Goal: Task Accomplishment & Management: Use online tool/utility

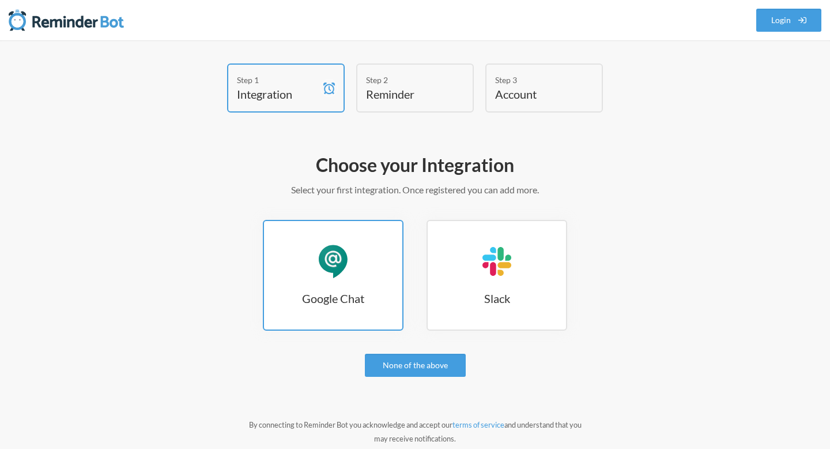
click at [360, 288] on link "Google Chat Google Chat" at bounding box center [333, 275] width 141 height 111
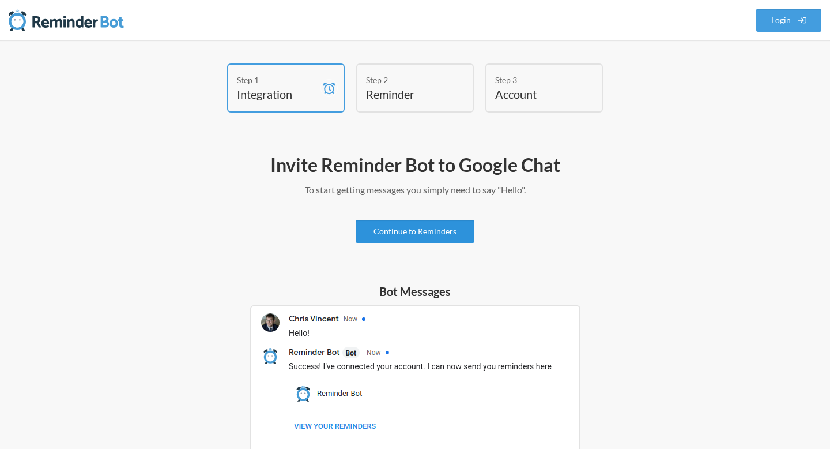
click at [431, 228] on link "Continue to Reminders" at bounding box center [415, 231] width 119 height 23
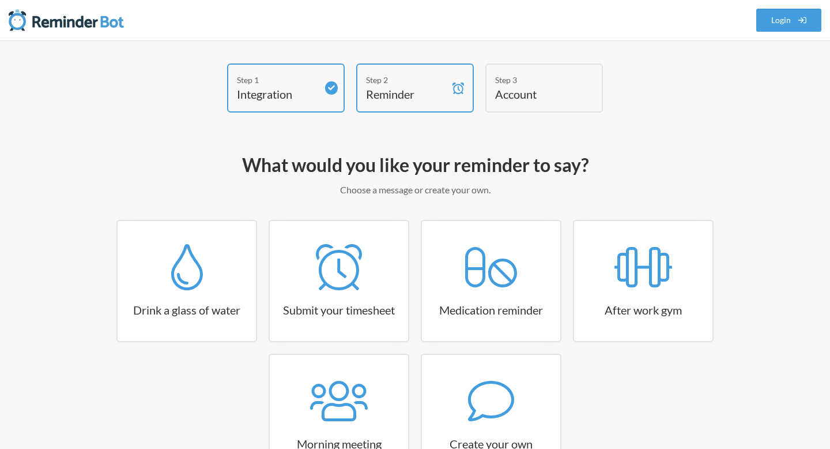
scroll to position [90, 0]
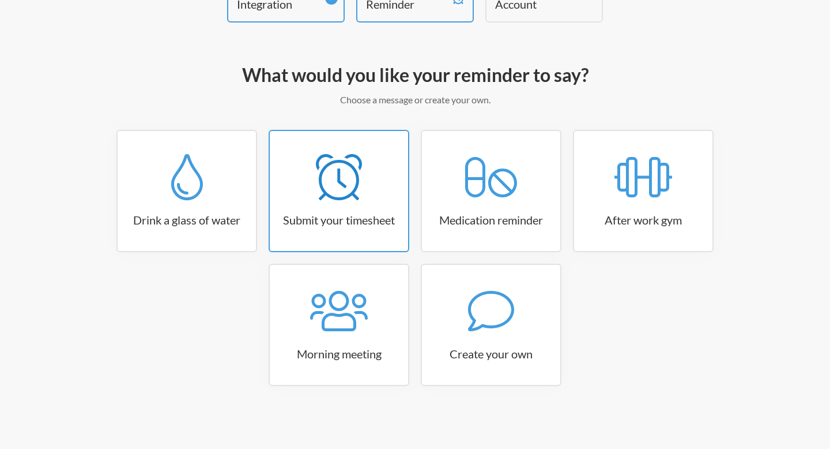
click at [352, 195] on icon at bounding box center [339, 177] width 46 height 46
select select "15:30:00"
select select "true"
select select "16:30:00"
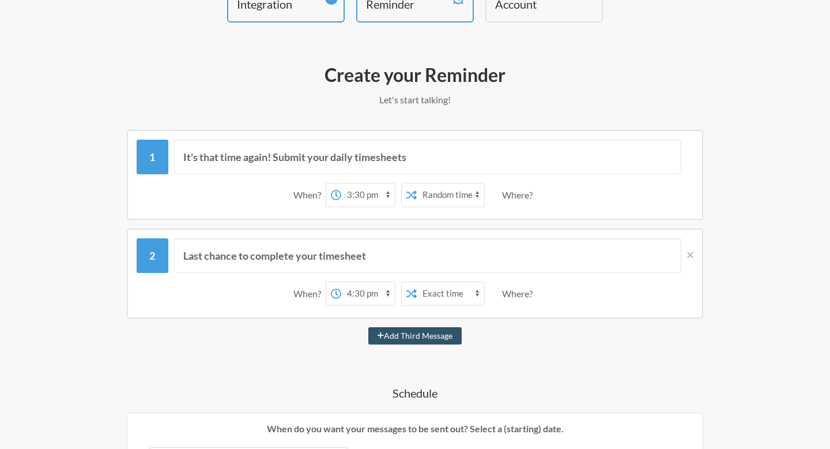
click at [386, 193] on select "12:00 am 12:15 am 12:30 am 12:45 am 1:00 am 1:15 am 1:30 am 1:45 am 2:00 am 2:1…" at bounding box center [368, 194] width 54 height 23
select select "12:00:00"
click at [341, 183] on select "12:00 am 12:15 am 12:30 am 12:45 am 1:00 am 1:15 am 1:30 am 1:45 am 2:00 am 2:1…" at bounding box center [368, 194] width 54 height 23
click at [455, 193] on select "Exact time Random time" at bounding box center [450, 194] width 67 height 23
select select "false"
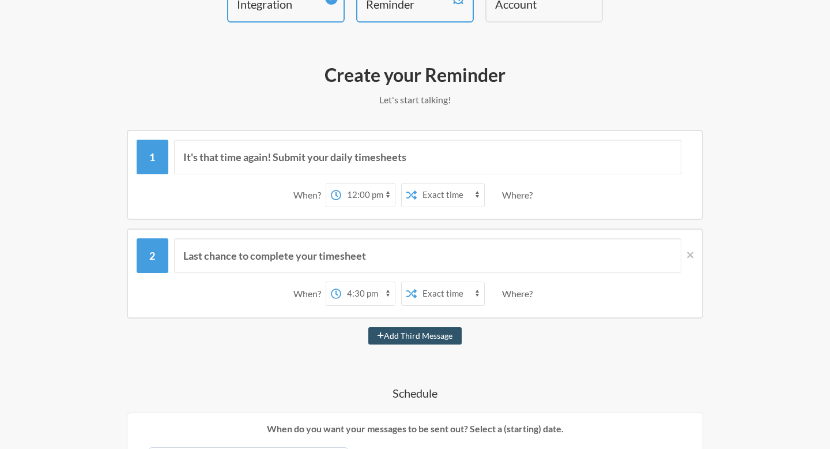
click at [417, 183] on select "Exact time Random time" at bounding box center [450, 194] width 67 height 23
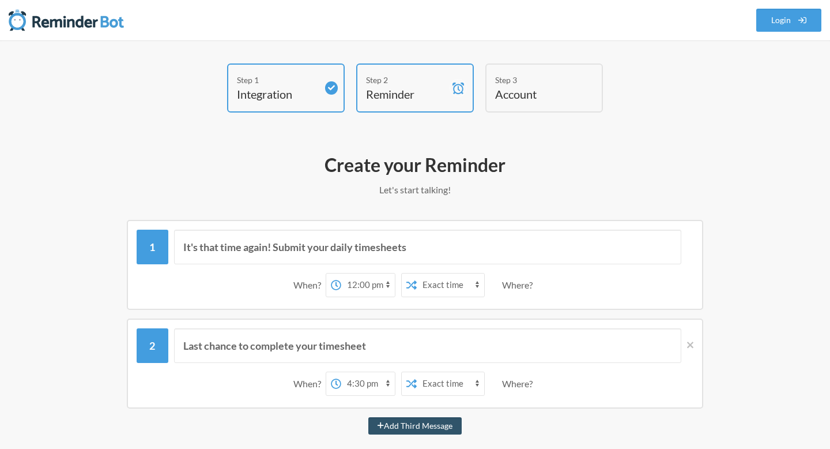
click at [378, 285] on select "12:00 am 12:15 am 12:30 am 12:45 am 1:00 am 1:15 am 1:30 am 1:45 am 2:00 am 2:1…" at bounding box center [368, 284] width 54 height 23
click at [341, 273] on select "12:00 am 12:15 am 12:30 am 12:45 am 1:00 am 1:15 am 1:30 am 1:45 am 2:00 am 2:1…" at bounding box center [368, 284] width 54 height 23
click at [475, 282] on select "Exact time Random time" at bounding box center [450, 284] width 67 height 23
click at [522, 284] on div "Where?" at bounding box center [519, 285] width 35 height 24
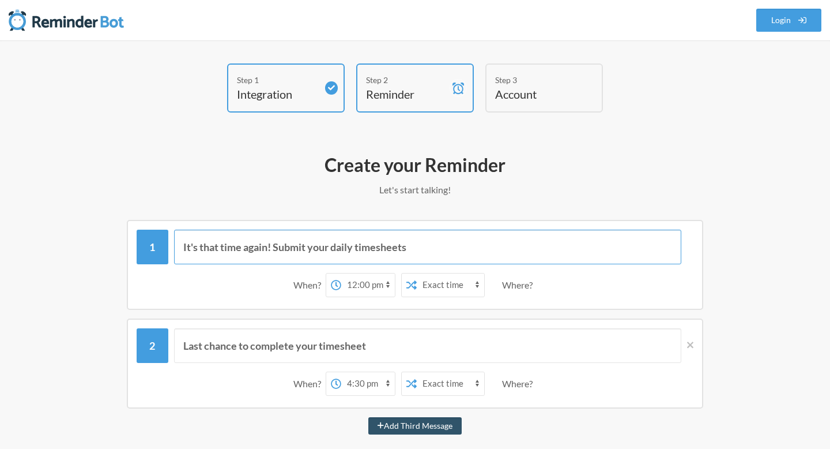
click at [402, 251] on input "It's that time again! Submit your daily timesheets" at bounding box center [428, 246] width 508 height 35
drag, startPoint x: 413, startPoint y: 248, endPoint x: 305, endPoint y: 249, distance: 108.4
click at [305, 249] on input "It's that time again! Submit your daily timesheets" at bounding box center [428, 246] width 508 height 35
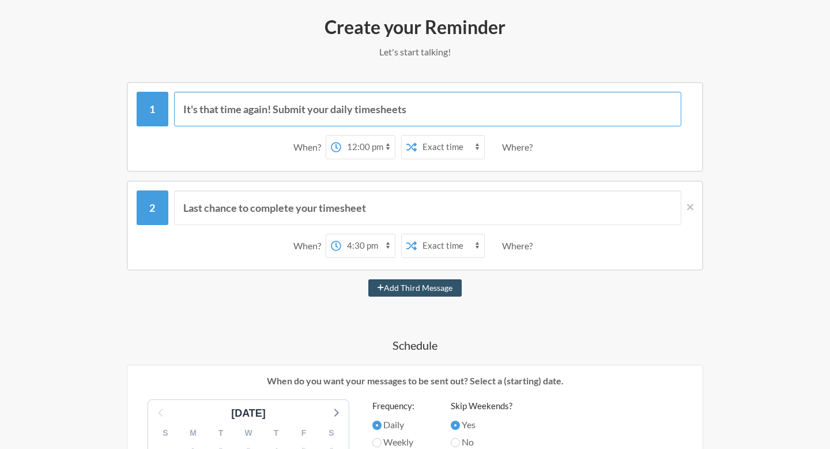
scroll to position [131, 0]
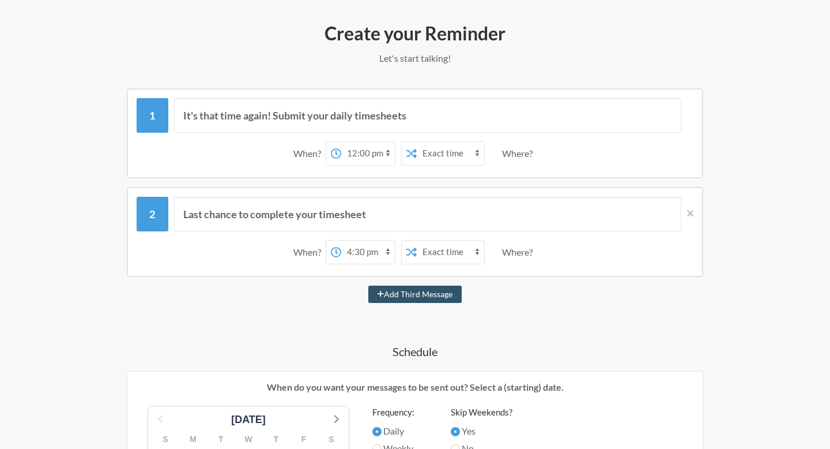
click at [421, 194] on div "Last chance to complete your timesheet When? 12:00 am 12:15 am 12:30 am 12:45 a…" at bounding box center [415, 232] width 577 height 90
drag, startPoint x: 425, startPoint y: 116, endPoint x: 277, endPoint y: 116, distance: 148.2
click at [277, 116] on input "It's that time again! Submit your daily timesheets" at bounding box center [428, 115] width 508 height 35
type input "It's that time again! Reconcile your sessions for the week"
drag, startPoint x: 374, startPoint y: 215, endPoint x: 251, endPoint y: 212, distance: 122.8
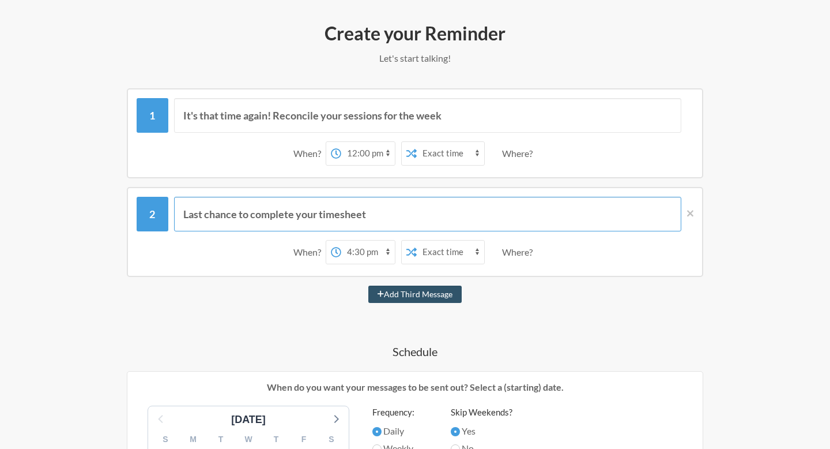
click at [251, 212] on input "Last chance to complete your timesheet" at bounding box center [428, 214] width 508 height 35
type input "Last chance to reconcile your sessions"
click at [361, 259] on select "12:00 am 12:15 am 12:30 am 12:45 am 1:00 am 1:15 am 1:30 am 1:45 am 2:00 am 2:1…" at bounding box center [368, 251] width 54 height 23
select select "15:00:00"
click at [341, 240] on select "12:00 am 12:15 am 12:30 am 12:45 am 1:00 am 1:15 am 1:30 am 1:45 am 2:00 am 2:1…" at bounding box center [368, 251] width 54 height 23
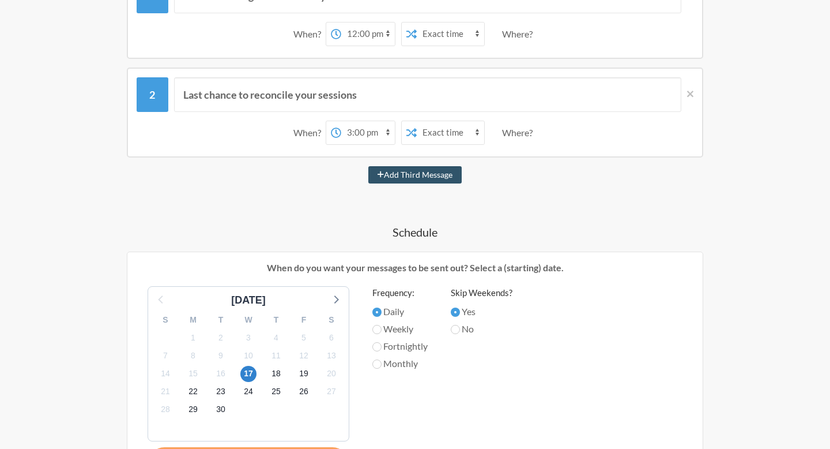
scroll to position [258, 0]
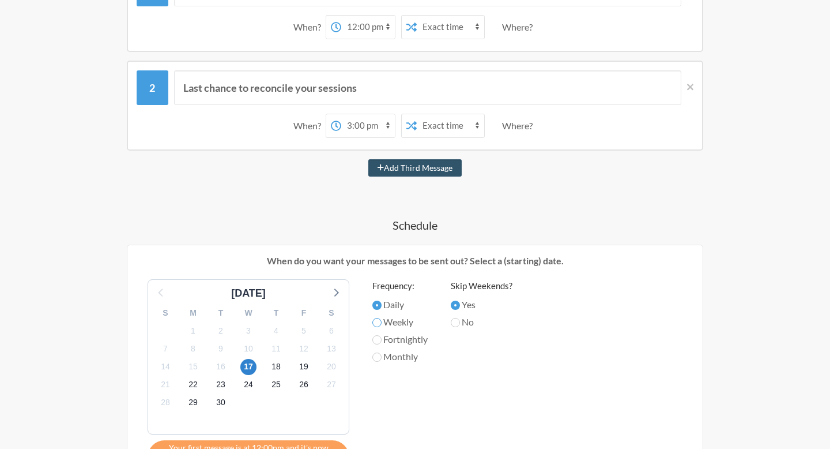
click at [378, 320] on input "Weekly" at bounding box center [376, 322] width 9 height 9
radio input "true"
click at [332, 366] on span "20" at bounding box center [331, 367] width 16 height 16
drag, startPoint x: 246, startPoint y: 364, endPoint x: 316, endPoint y: 365, distance: 69.8
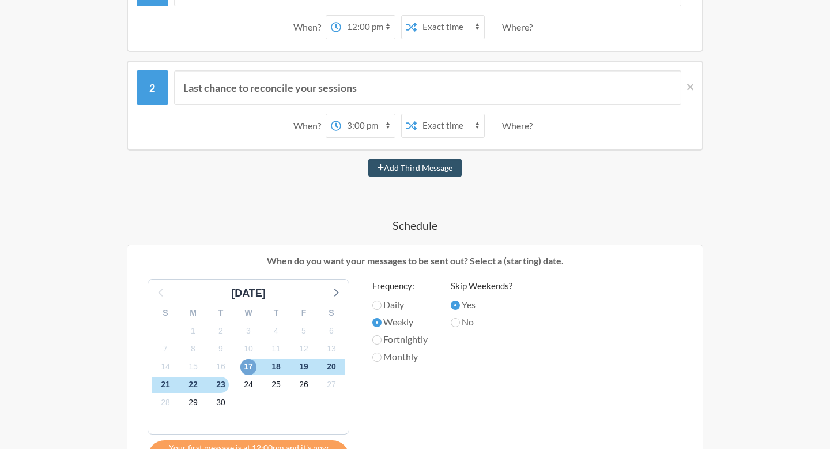
click at [316, 365] on div "S M T W T F S 31 1 2 3 4 5 6 7 8 9 10 11 12 13 14 15 16 17 18 19 20 21 22 23 24…" at bounding box center [248, 367] width 201 height 133
click at [344, 364] on div "20" at bounding box center [332, 366] width 28 height 18
click at [328, 366] on span "20" at bounding box center [331, 367] width 16 height 16
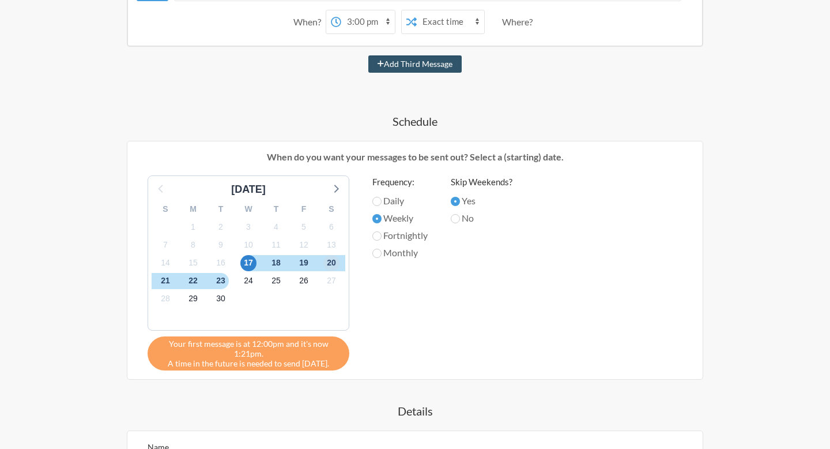
scroll to position [363, 0]
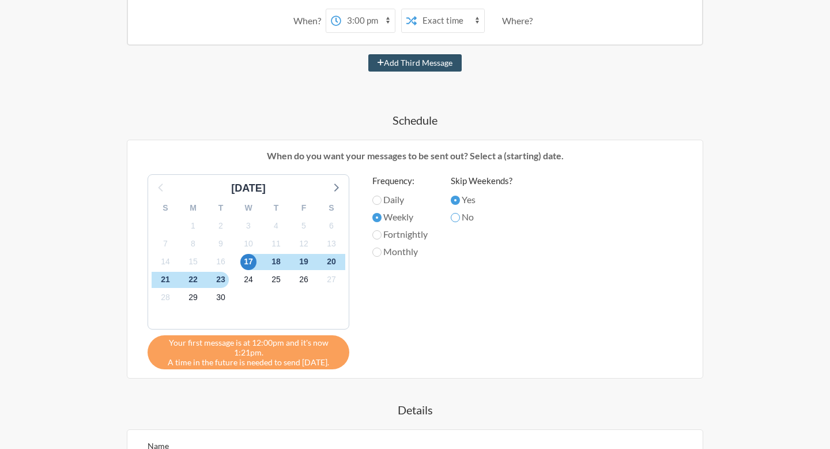
click at [458, 214] on input "No" at bounding box center [455, 217] width 9 height 9
radio input "true"
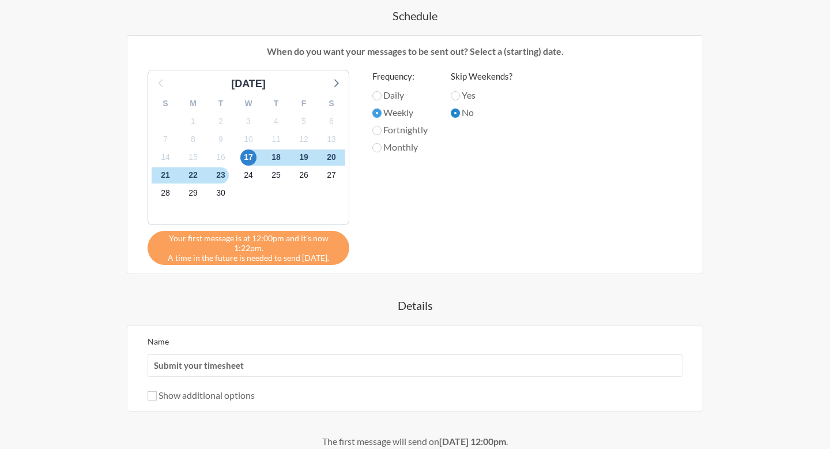
scroll to position [465, 0]
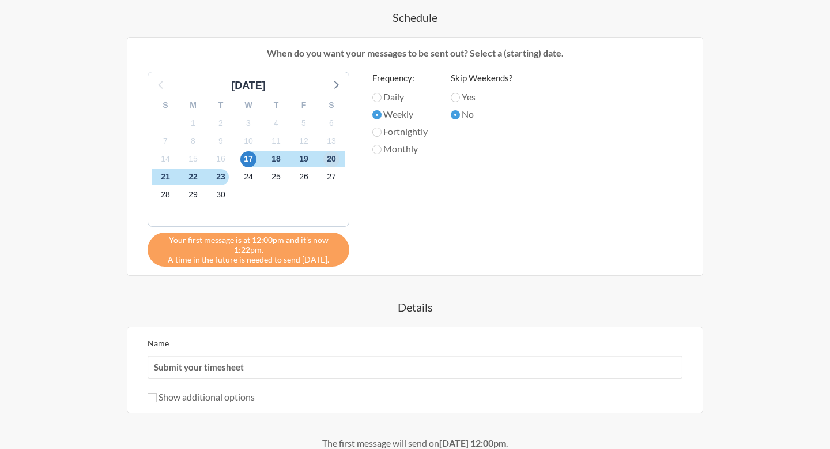
click at [335, 161] on span "20" at bounding box center [331, 159] width 16 height 16
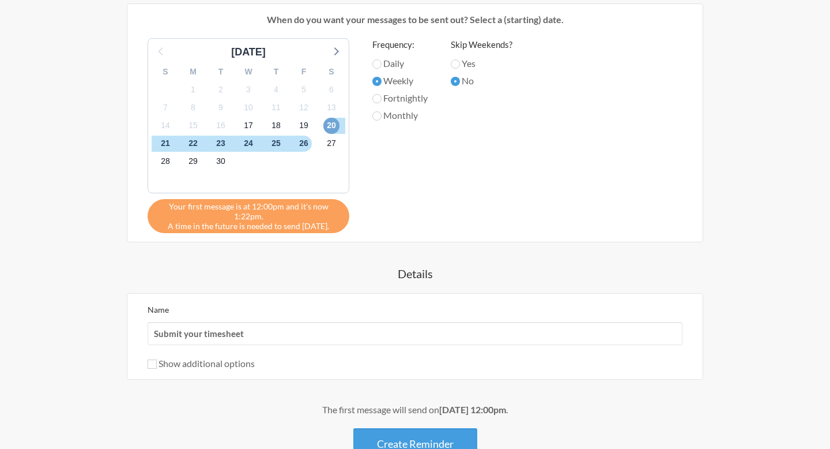
scroll to position [578, 0]
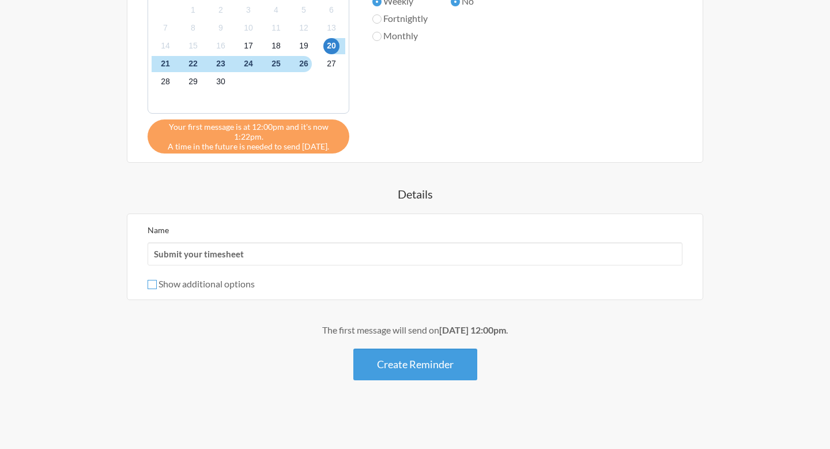
click at [155, 284] on input "Show additional options" at bounding box center [152, 284] width 9 height 9
checkbox input "true"
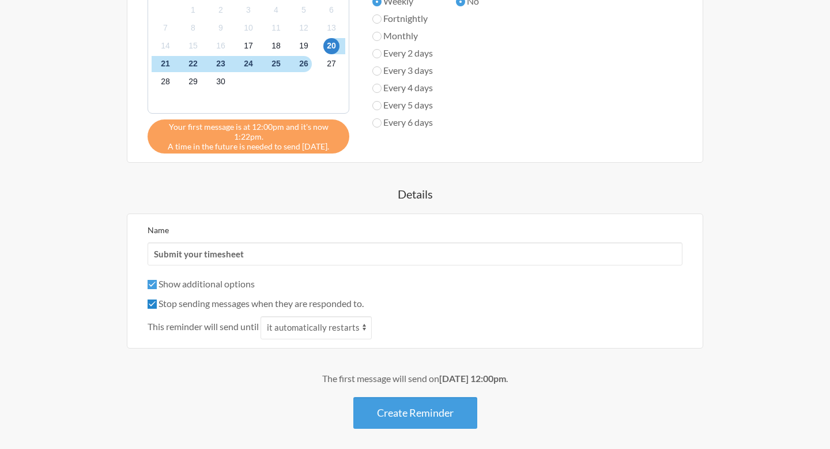
click at [150, 302] on input "Stop sending messages when they are responded to." at bounding box center [152, 303] width 9 height 9
checkbox input "false"
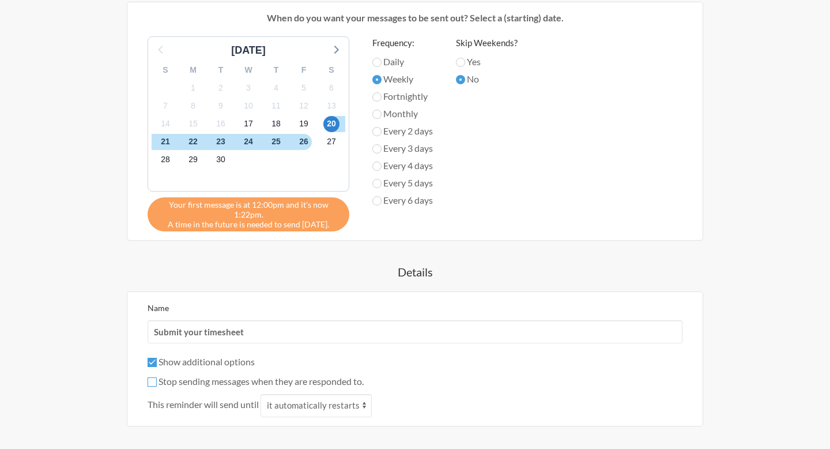
scroll to position [627, 0]
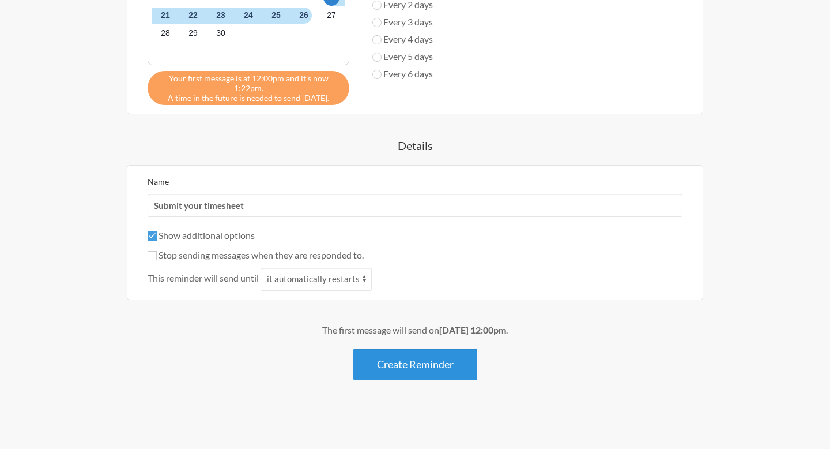
click at [423, 363] on button "Create Reminder" at bounding box center [415, 364] width 124 height 32
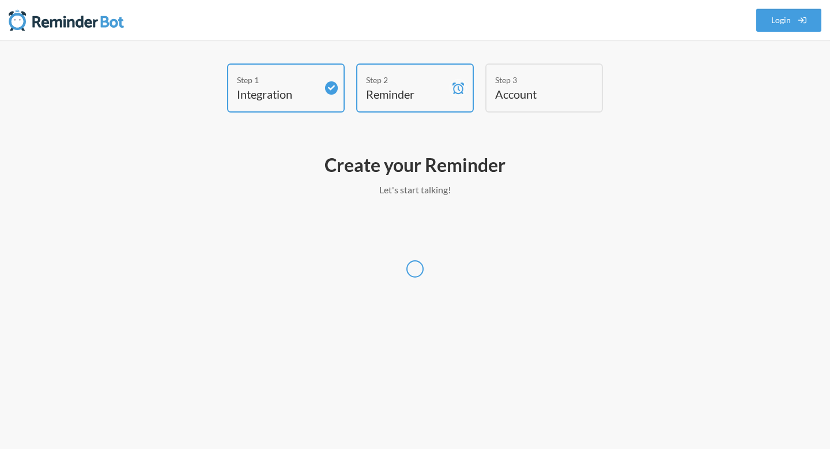
select select "America/Los_Angeles"
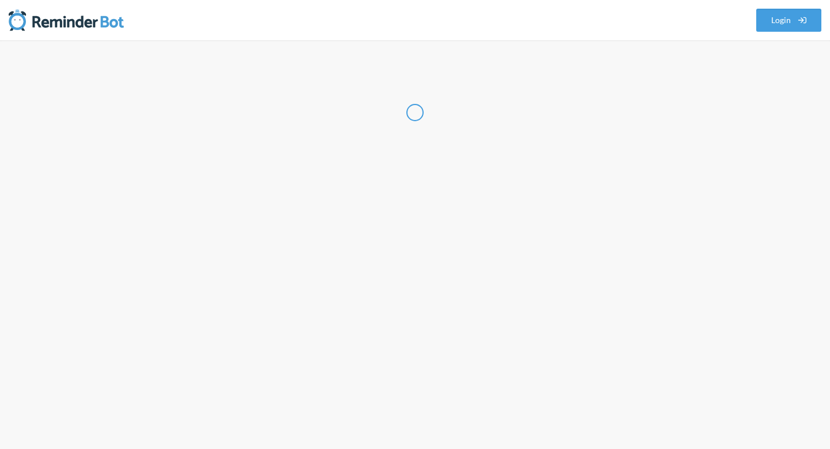
select select "US"
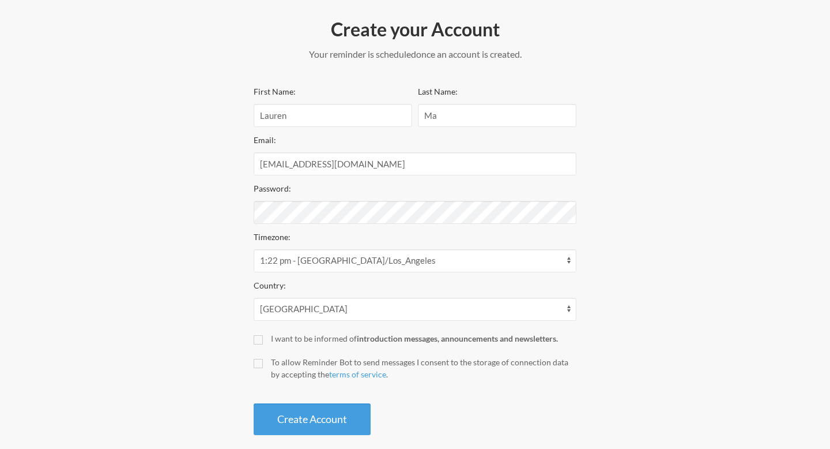
scroll to position [150, 0]
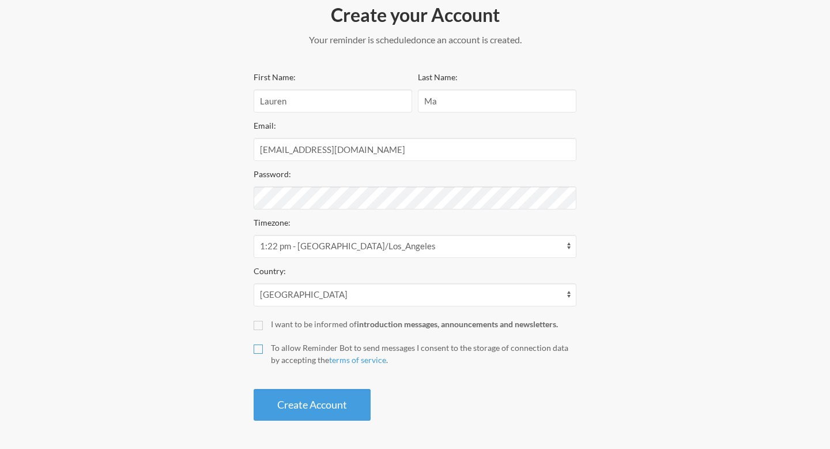
click at [262, 345] on input "To allow Reminder Bot to send messages I consent to the storage of connection d…" at bounding box center [258, 348] width 9 height 9
checkbox input "true"
click at [314, 402] on button "Create Account" at bounding box center [312, 405] width 117 height 32
click at [324, 405] on button "Create Account" at bounding box center [312, 405] width 117 height 32
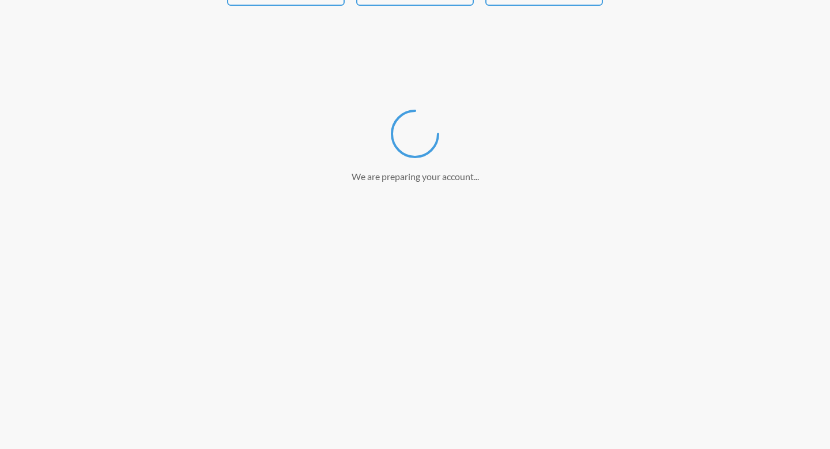
scroll to position [107, 0]
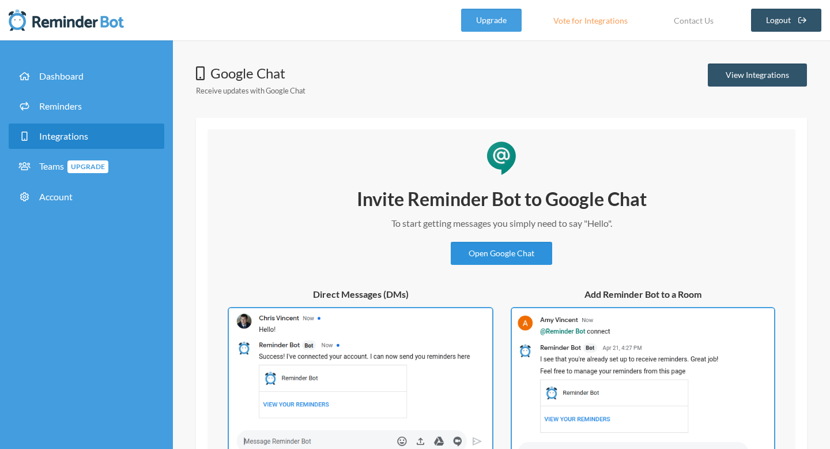
click at [532, 255] on link "Open Google Chat" at bounding box center [501, 253] width 101 height 23
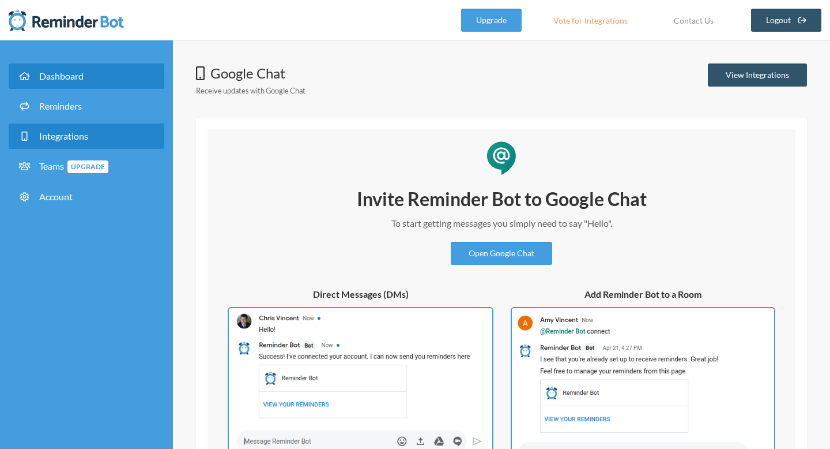
click at [55, 74] on span "Dashboard" at bounding box center [61, 75] width 44 height 11
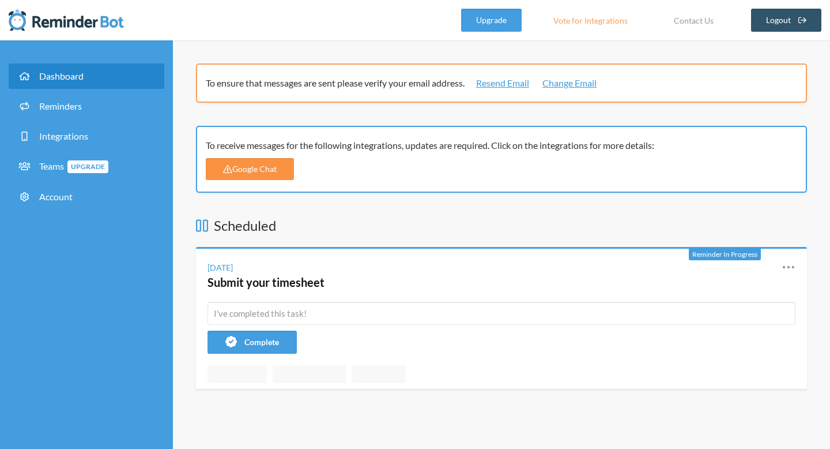
click at [272, 172] on link "Google Chat" at bounding box center [250, 169] width 88 height 22
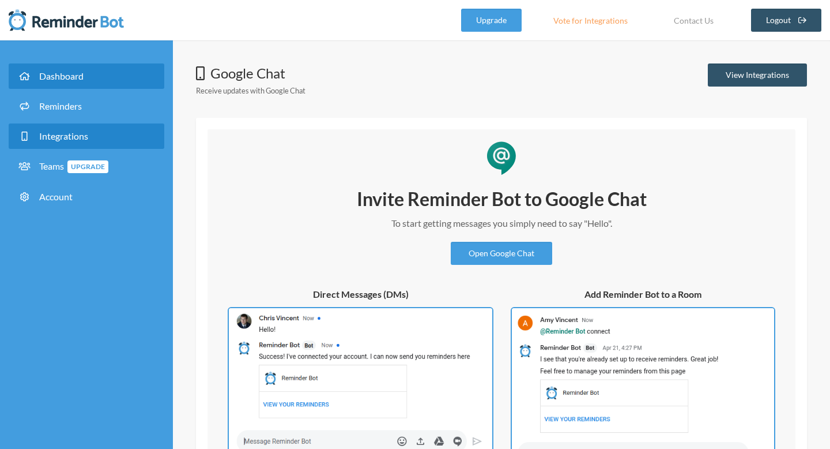
click at [66, 76] on span "Dashboard" at bounding box center [61, 75] width 44 height 11
